Goal: Navigation & Orientation: Find specific page/section

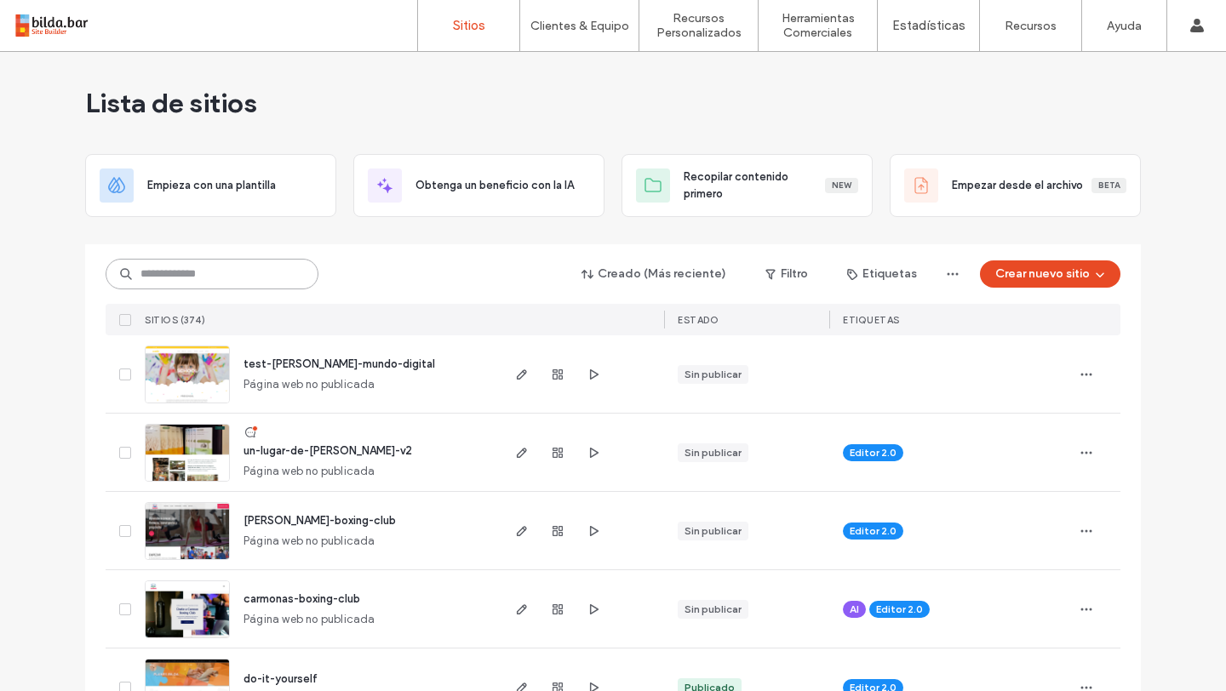
click at [203, 278] on input at bounding box center [212, 274] width 213 height 31
click at [185, 273] on input at bounding box center [212, 274] width 213 height 31
type input "***"
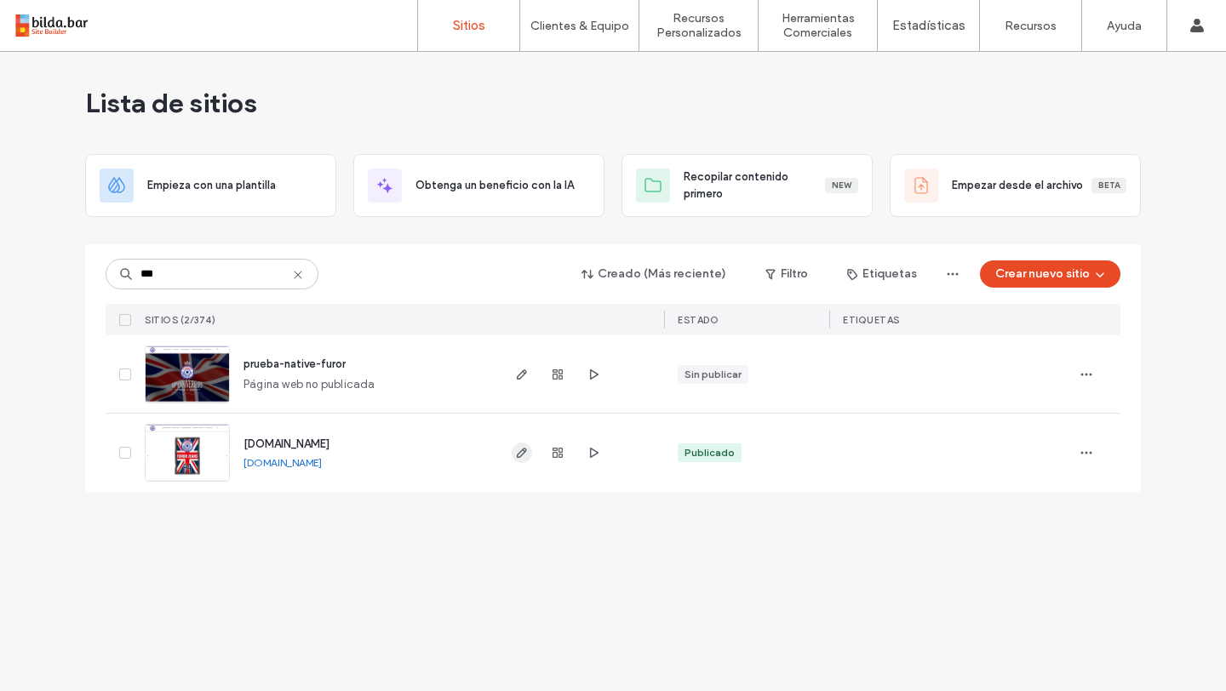
click at [523, 456] on icon "button" at bounding box center [522, 453] width 14 height 14
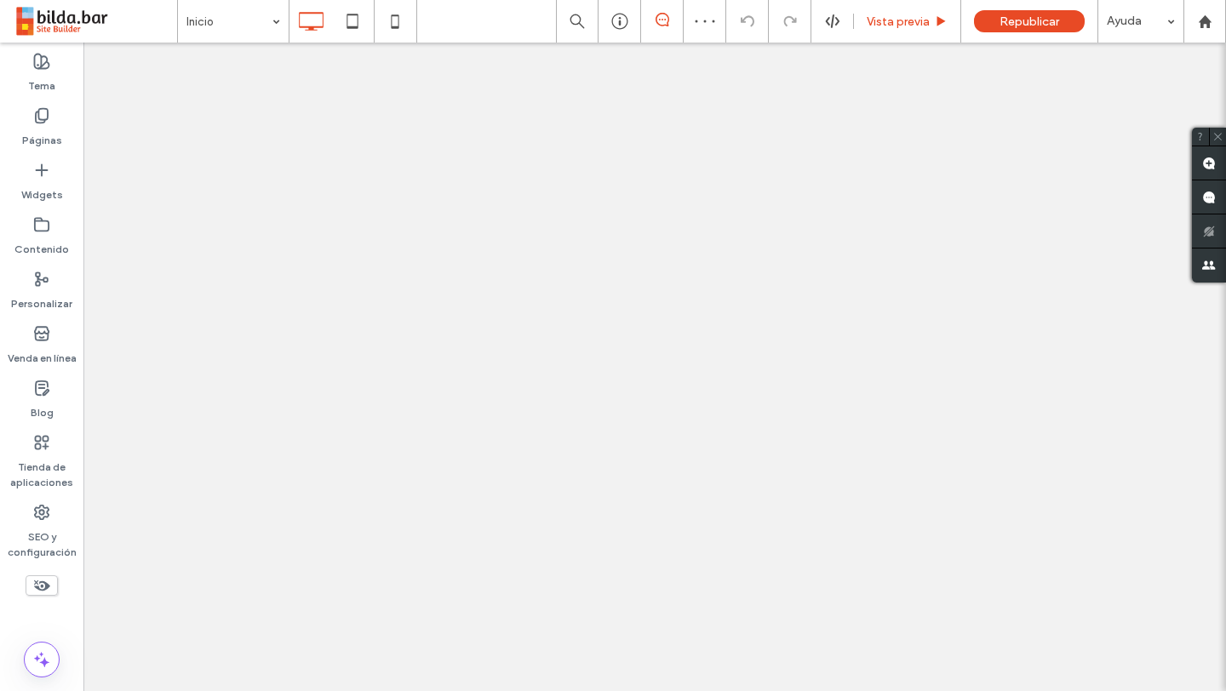
click at [880, 25] on span "Vista previa" at bounding box center [898, 21] width 63 height 14
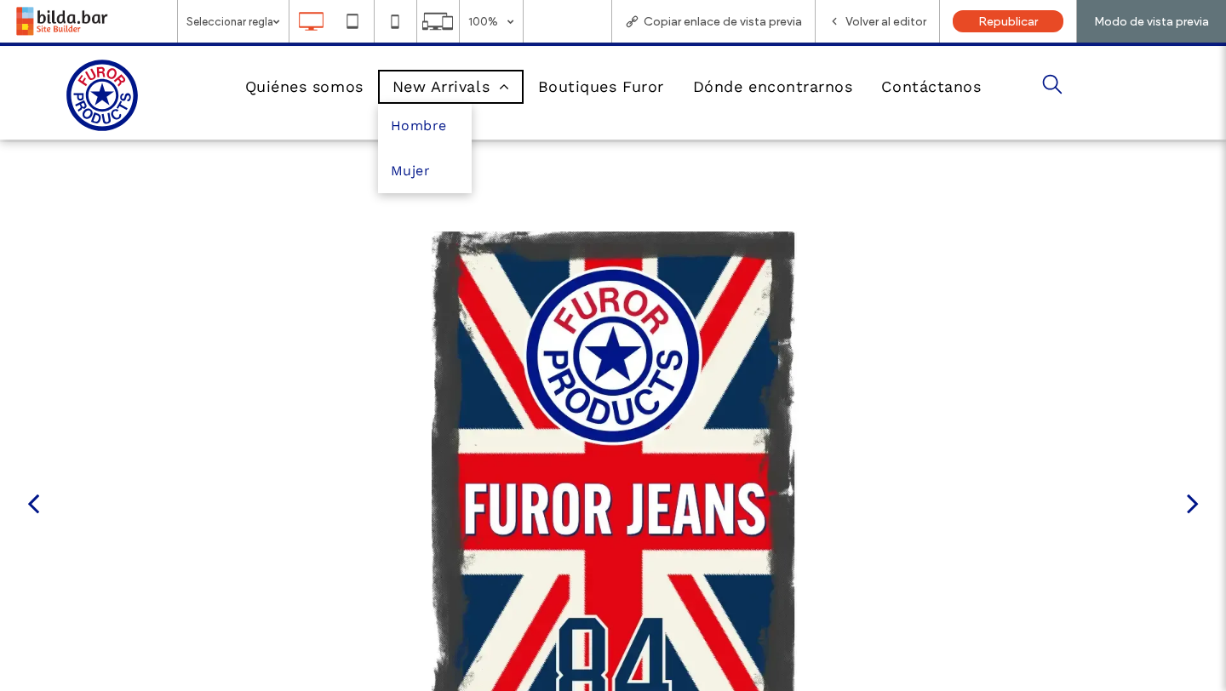
click at [475, 86] on span "New Arrivals" at bounding box center [451, 87] width 117 height 31
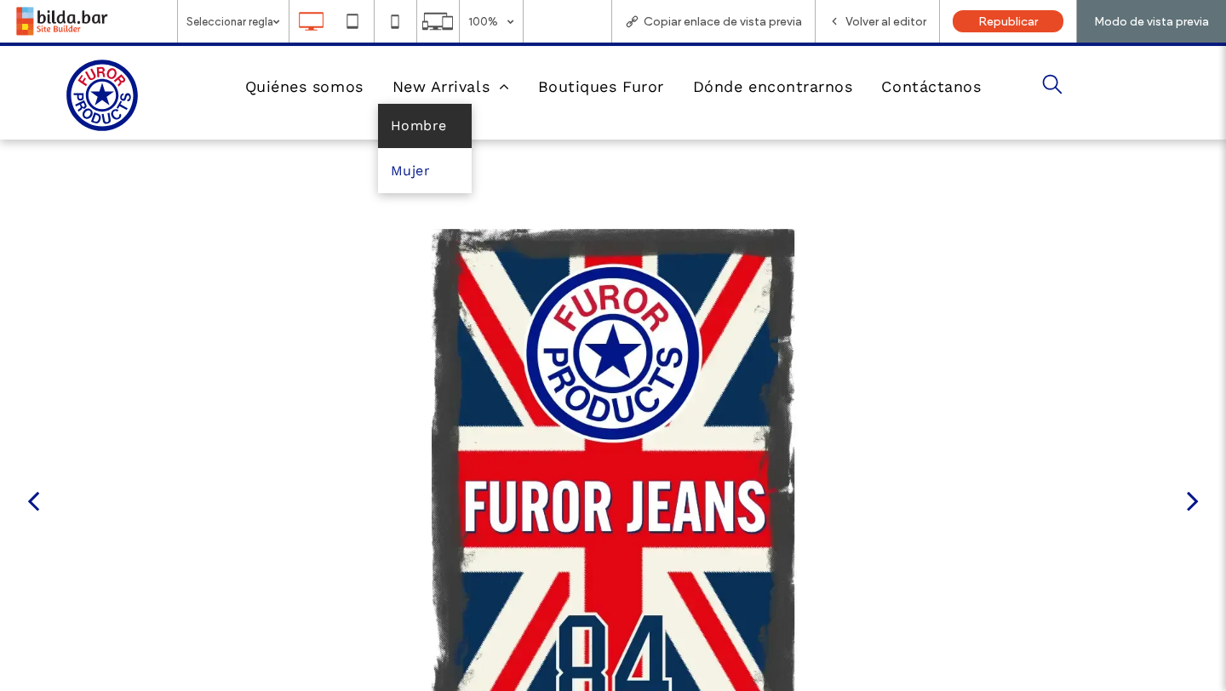
click at [441, 130] on span "Hombre" at bounding box center [419, 125] width 56 height 27
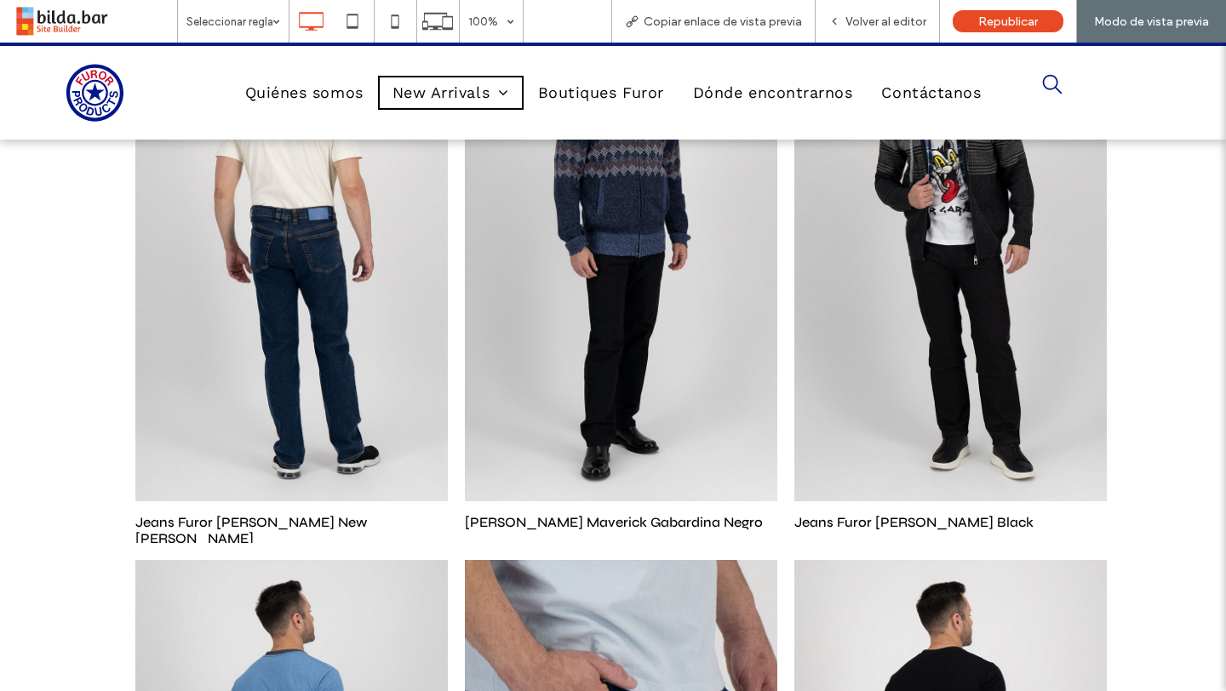
scroll to position [6667, 0]
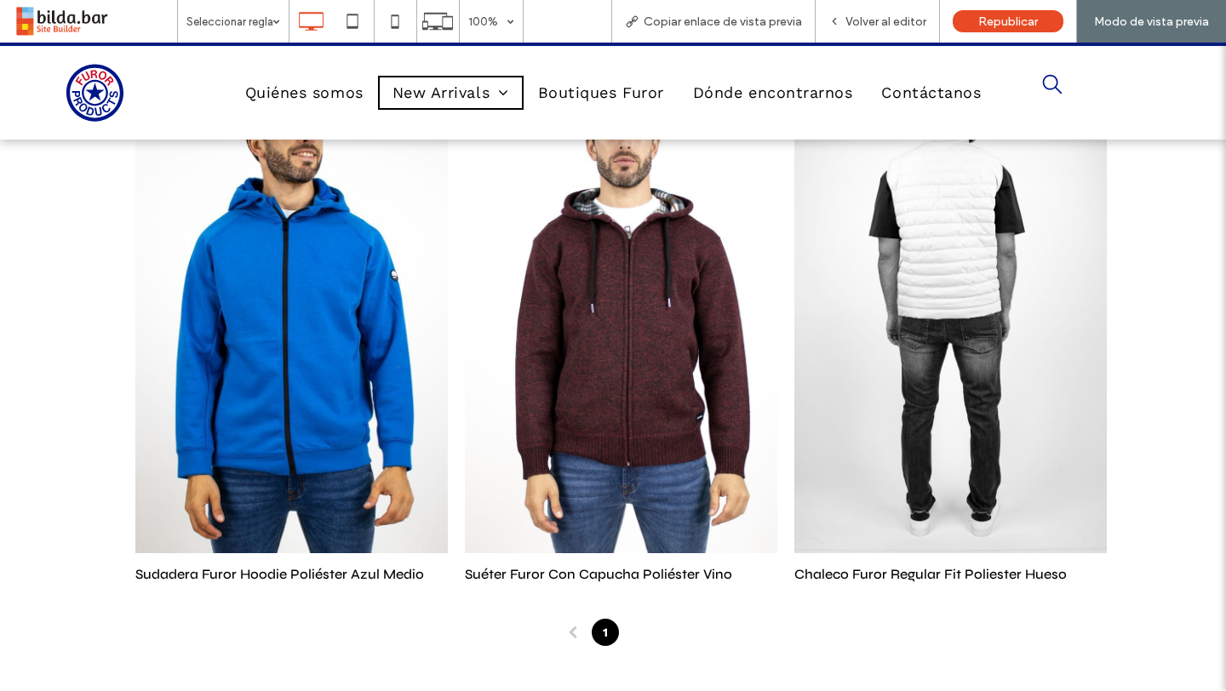
scroll to position [6462, 0]
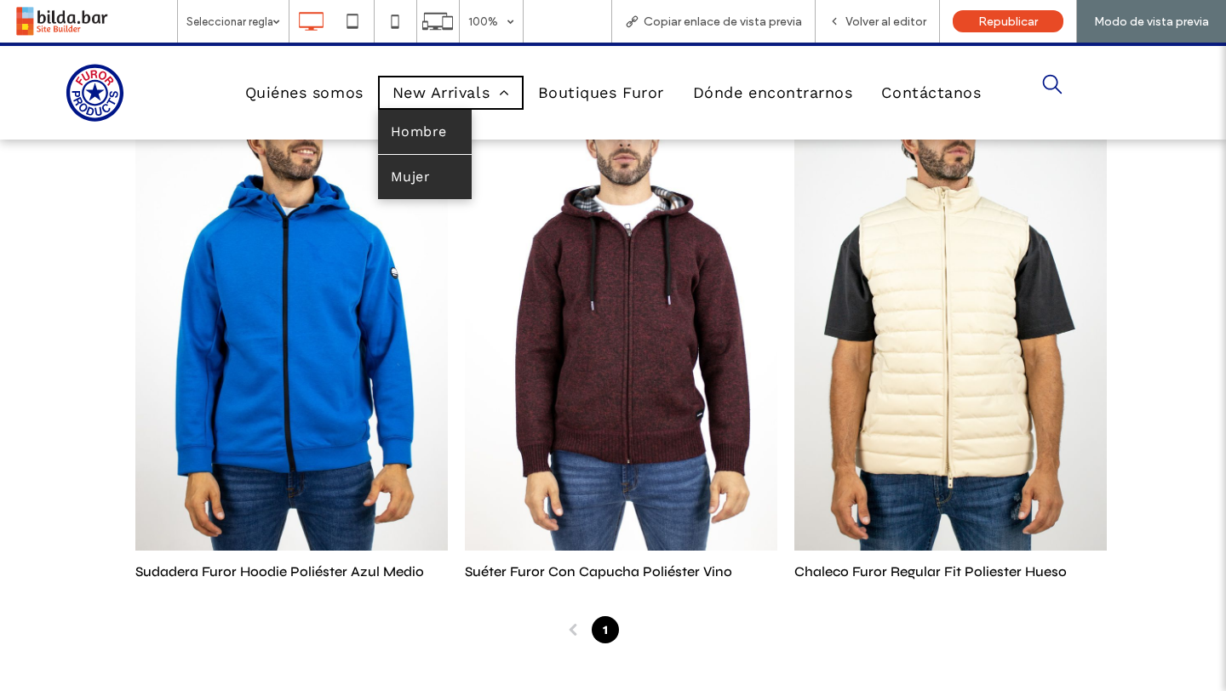
click at [412, 180] on span "Mujer" at bounding box center [410, 177] width 39 height 27
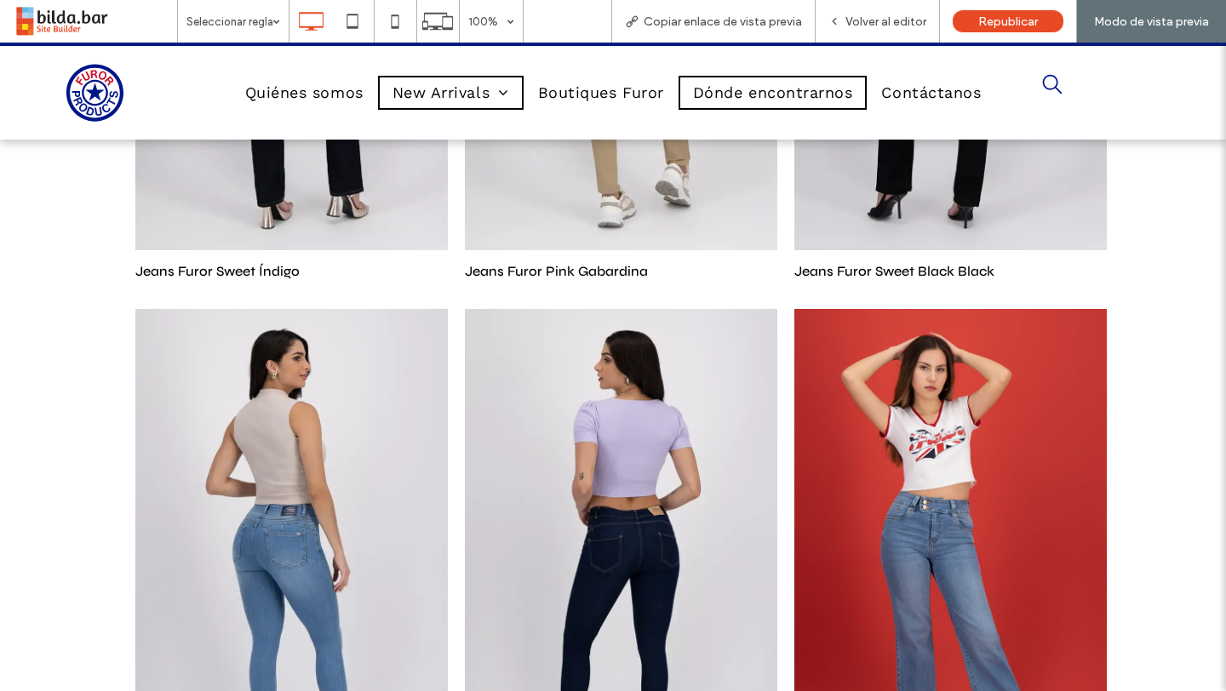
scroll to position [350, 0]
